Goal: Check status: Check status

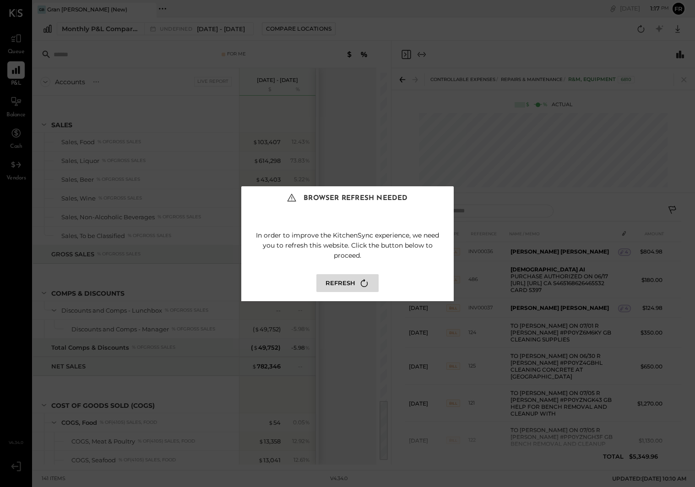
scroll to position [2052, 0]
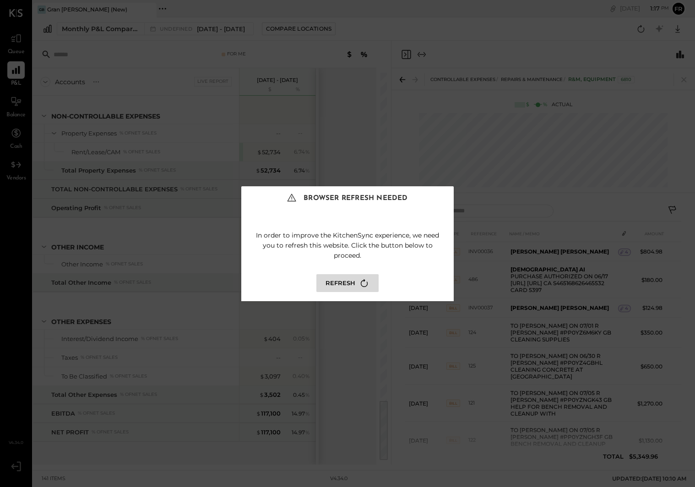
click at [339, 276] on button "Refresh" at bounding box center [347, 283] width 62 height 18
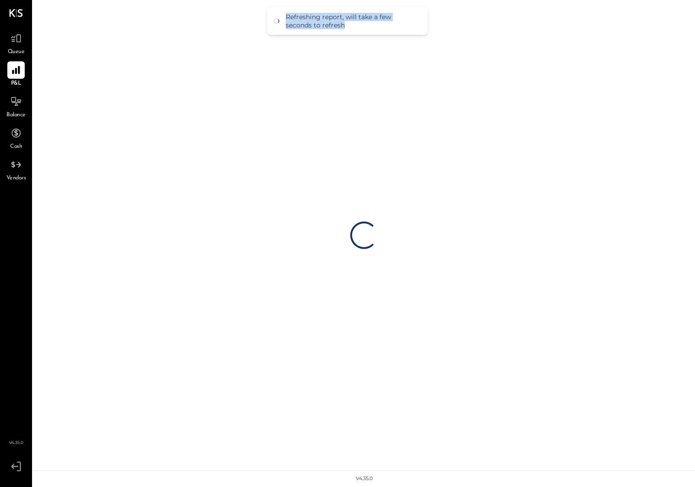
drag, startPoint x: 299, startPoint y: 17, endPoint x: 363, endPoint y: 27, distance: 64.8
click at [363, 27] on div "Refreshing report, will take a few seconds to refresh" at bounding box center [352, 21] width 133 height 16
drag, startPoint x: 363, startPoint y: 27, endPoint x: 357, endPoint y: 26, distance: 6.9
click at [363, 27] on div "Refreshing report, will take a few seconds to refresh" at bounding box center [352, 21] width 133 height 16
drag, startPoint x: 331, startPoint y: 26, endPoint x: 287, endPoint y: 20, distance: 44.0
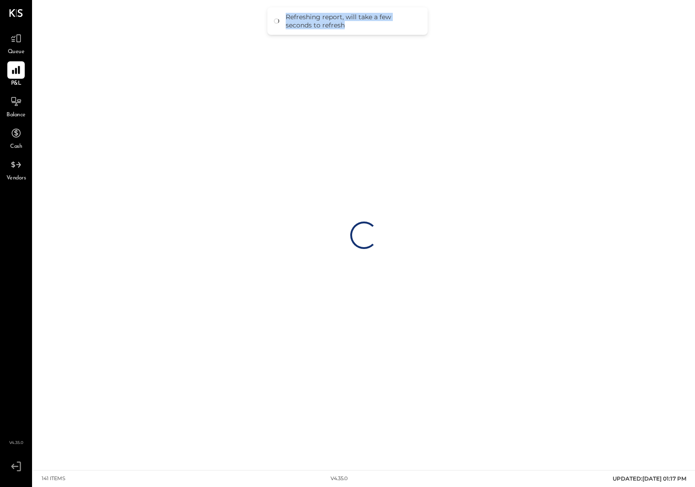
click at [287, 20] on div "Refreshing report, will take a few seconds to refresh" at bounding box center [352, 21] width 133 height 16
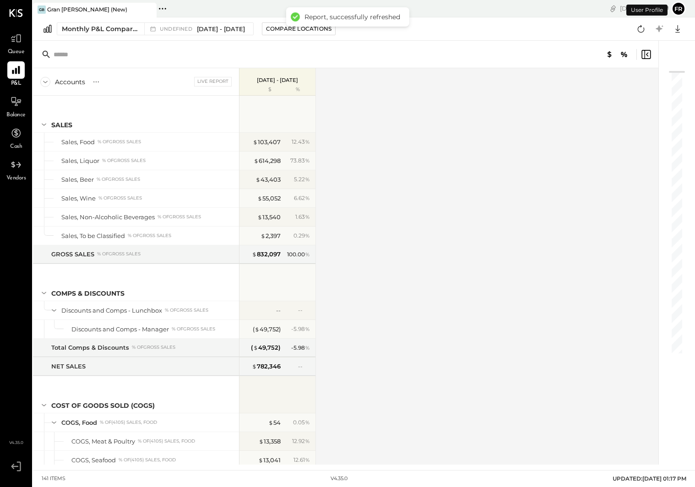
click at [287, 20] on div "Report, successfully refreshed" at bounding box center [347, 16] width 123 height 19
